Goal: Find specific page/section: Find specific page/section

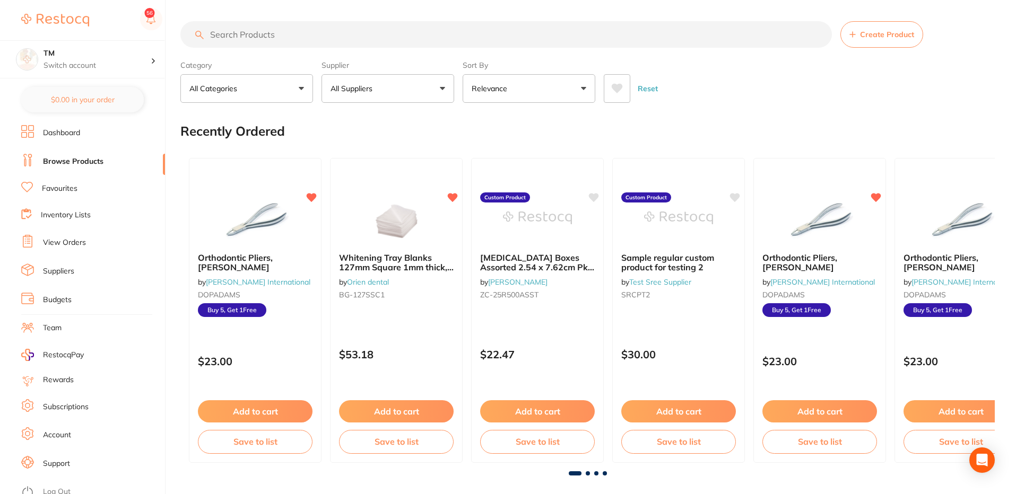
click at [621, 95] on button at bounding box center [617, 88] width 27 height 29
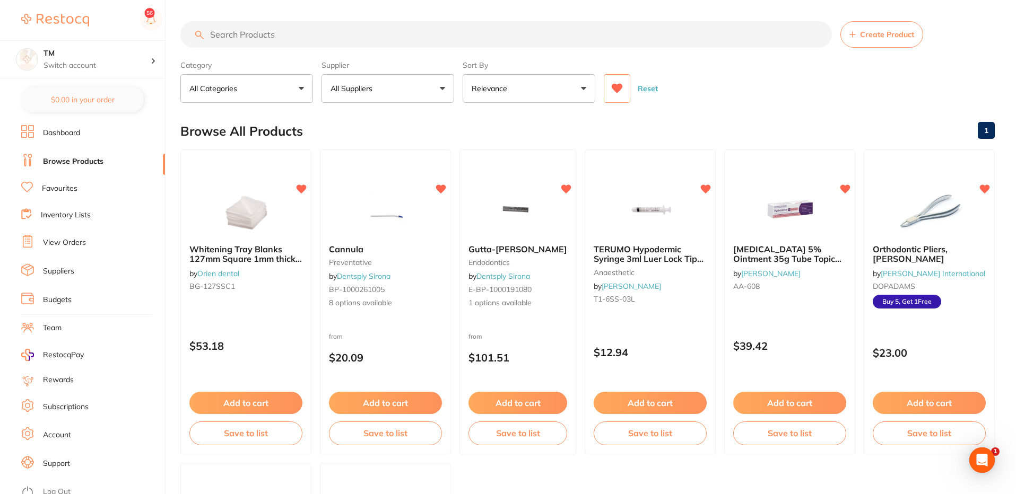
click at [613, 90] on icon at bounding box center [617, 88] width 12 height 11
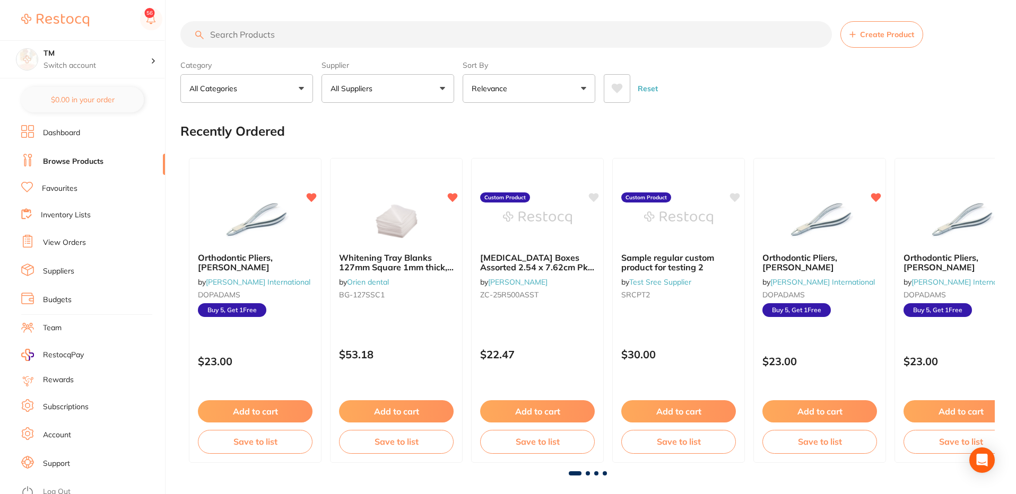
click at [420, 85] on button "All Suppliers" at bounding box center [388, 88] width 133 height 29
type input "hen"
click at [359, 184] on li "[PERSON_NAME]" at bounding box center [388, 181] width 124 height 30
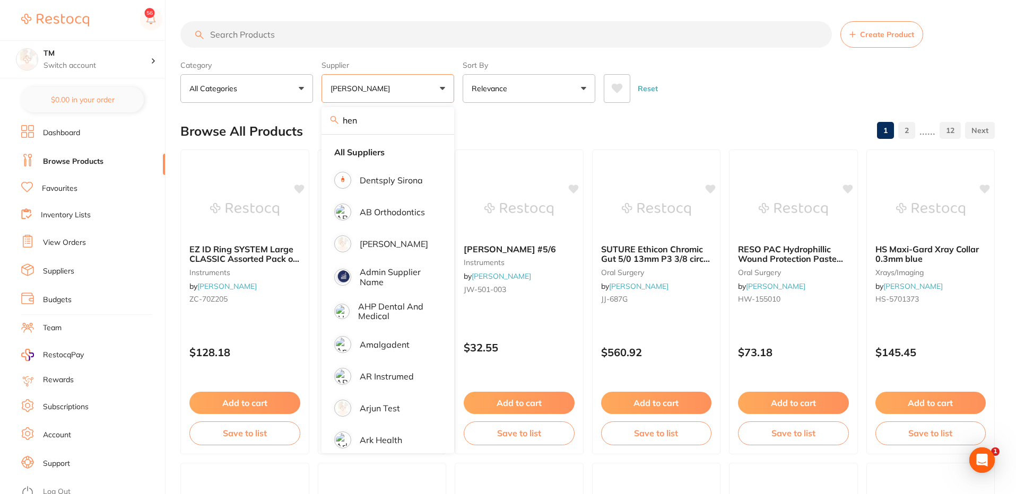
click at [796, 83] on div "Reset" at bounding box center [795, 84] width 383 height 37
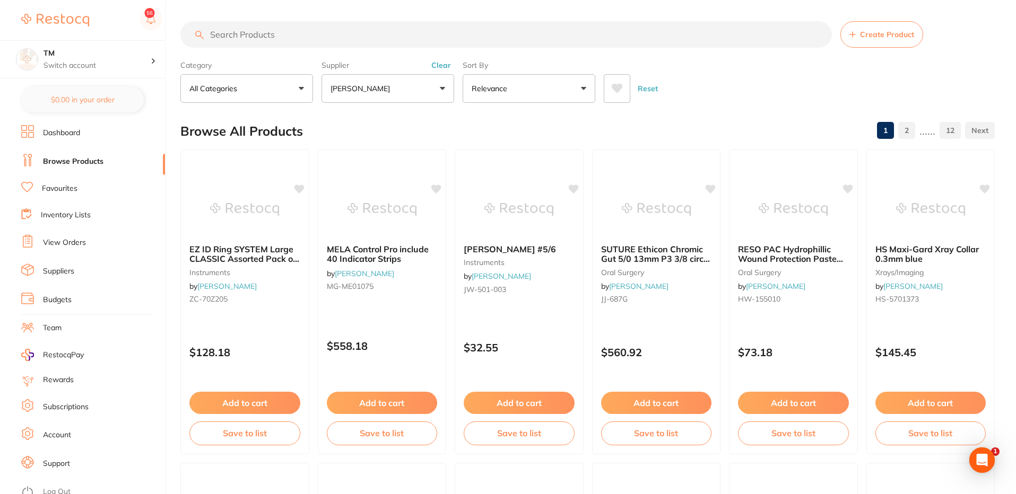
click at [615, 91] on icon at bounding box center [617, 89] width 11 height 10
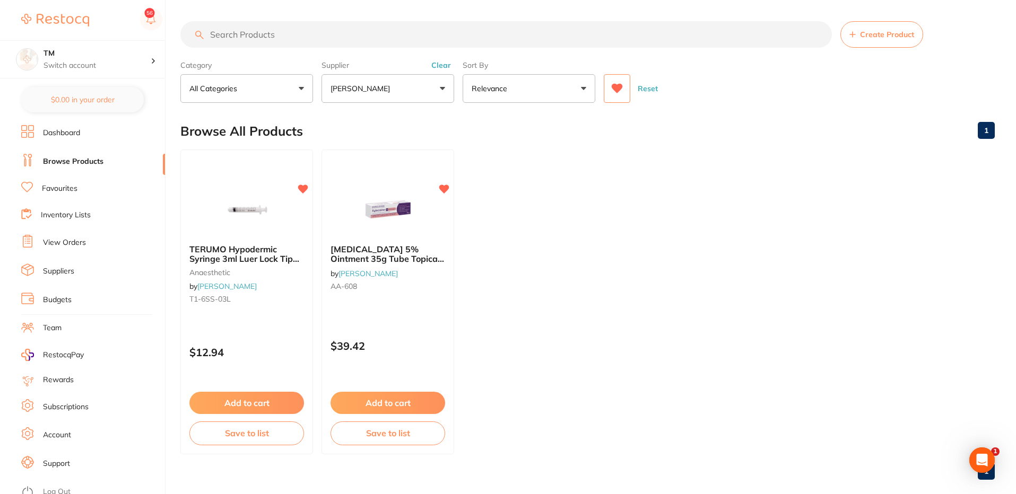
click at [615, 91] on icon at bounding box center [617, 89] width 11 height 10
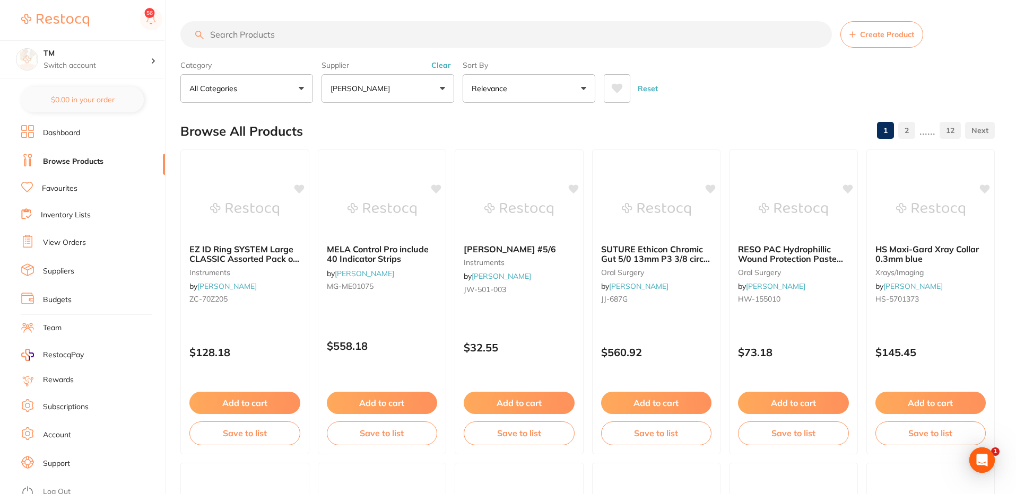
click at [523, 57] on div "Sort By Relevance Highest Price Lowest Price On Sale Relevance Clear" at bounding box center [529, 79] width 133 height 47
